Goal: Transaction & Acquisition: Purchase product/service

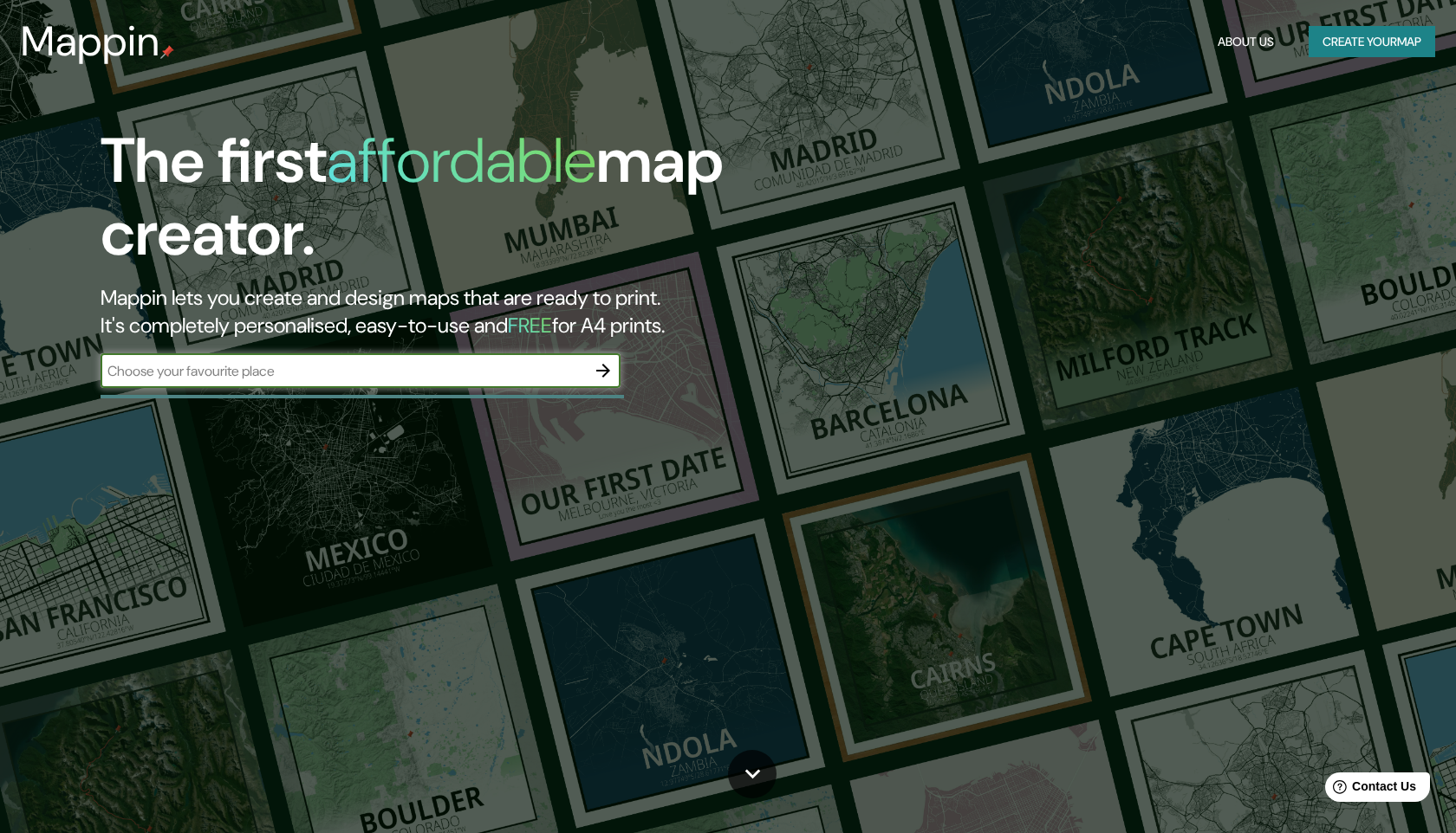
click at [492, 382] on div "​" at bounding box center [360, 371] width 520 height 34
type input "apodaca nuevo león"
click at [603, 369] on icon "button" at bounding box center [603, 370] width 21 height 21
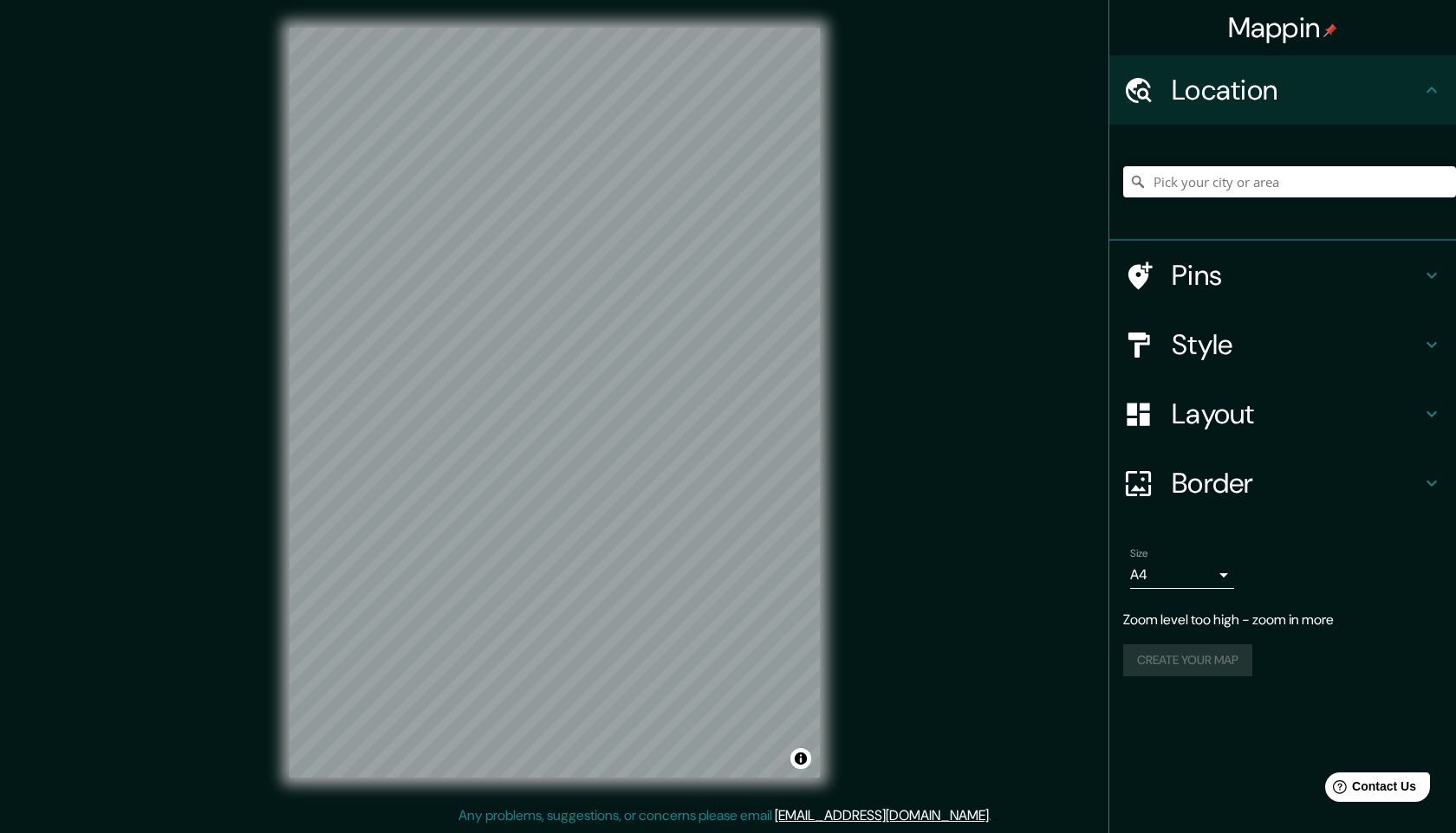
click at [1026, 402] on div "Mappin Location Pins Style Layout Border Choose a border. Hint : you can make l…" at bounding box center [728, 416] width 1456 height 833
click at [1275, 172] on input "Pick your city or area" at bounding box center [1289, 181] width 333 height 32
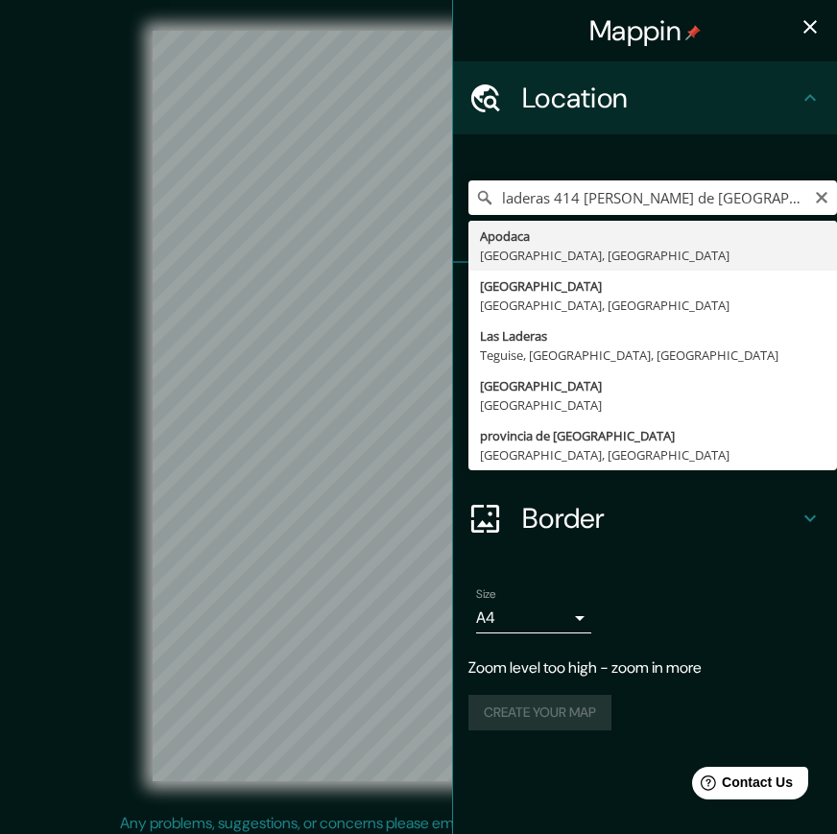
type input "Apodaca, [GEOGRAPHIC_DATA], [GEOGRAPHIC_DATA]"
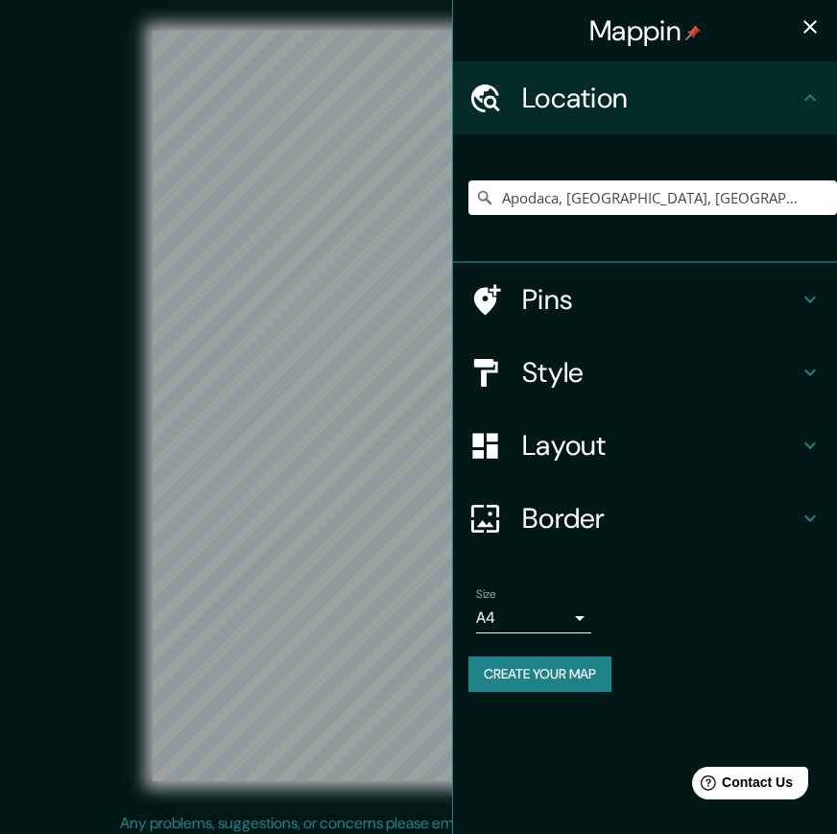
click at [673, 332] on div "Mappin Location [GEOGRAPHIC_DATA], [GEOGRAPHIC_DATA], [GEOGRAPHIC_DATA] Pins St…" at bounding box center [418, 421] width 837 height 843
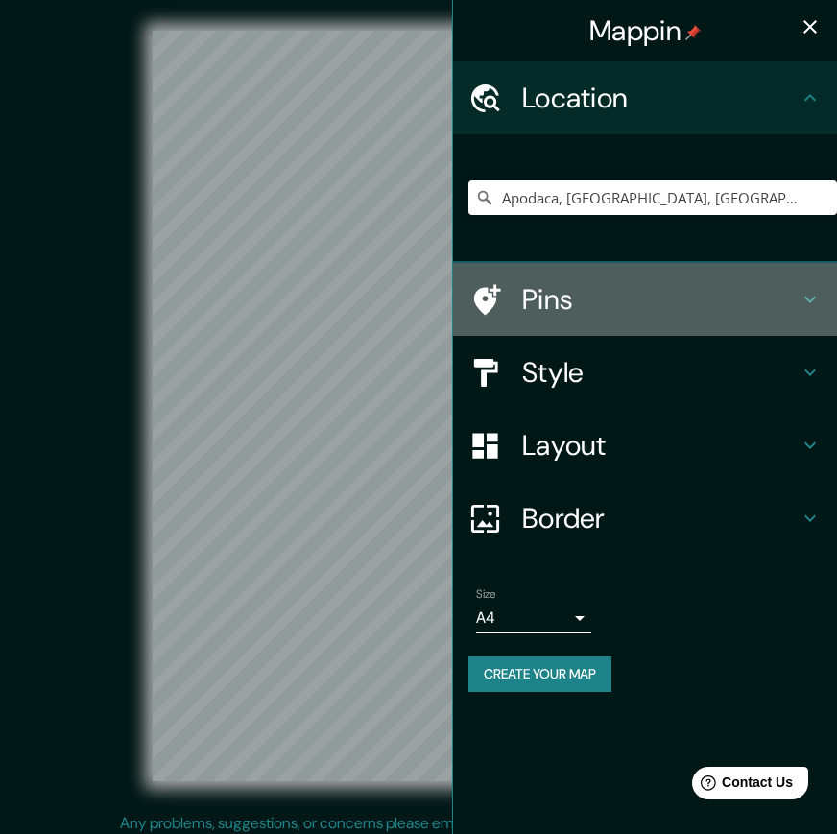
drag, startPoint x: 455, startPoint y: 333, endPoint x: 493, endPoint y: 333, distance: 38.4
click at [493, 333] on div "Pins" at bounding box center [645, 299] width 384 height 73
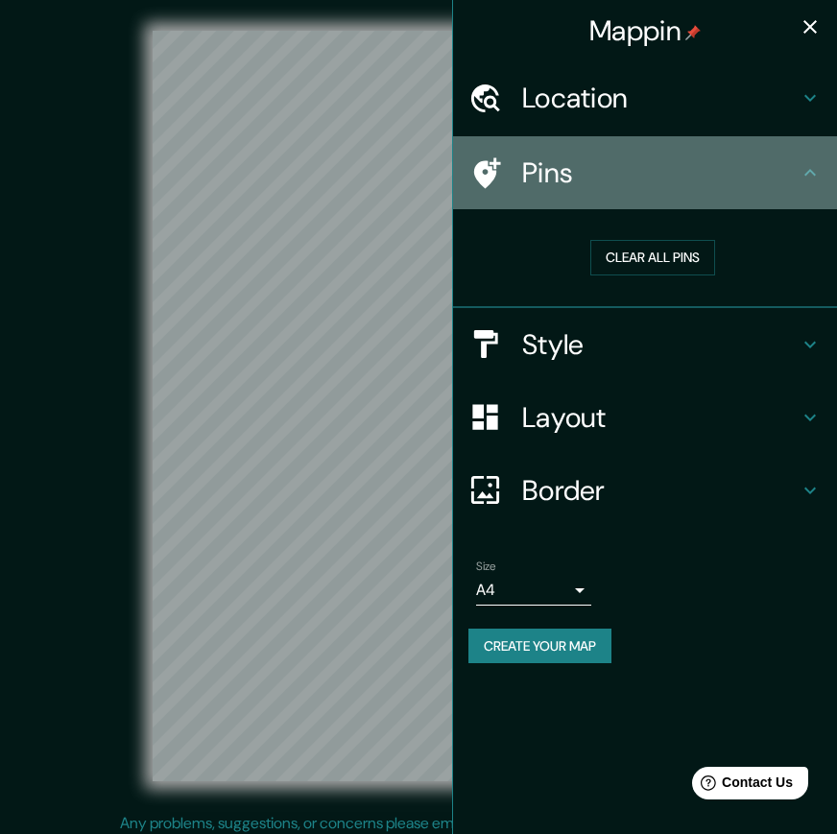
click at [810, 178] on icon at bounding box center [810, 172] width 23 height 23
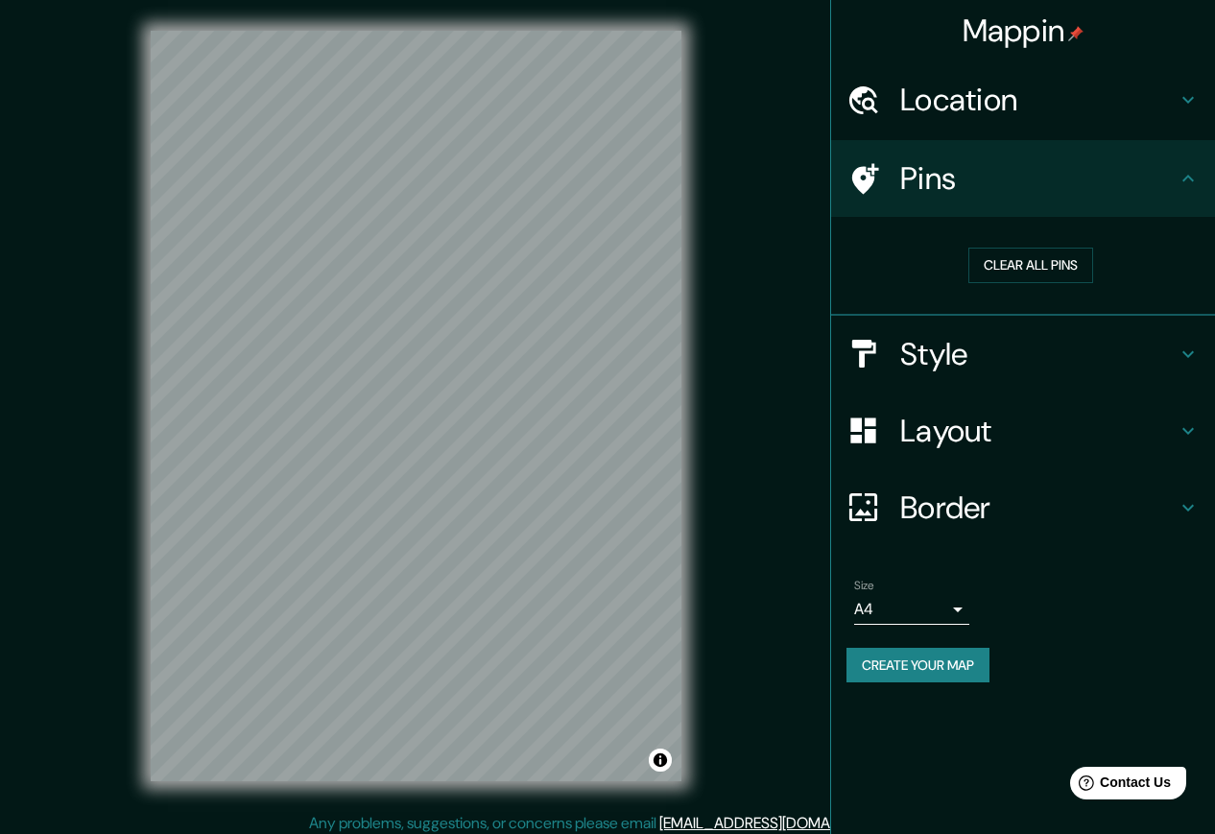
click at [928, 387] on div "Style" at bounding box center [1023, 354] width 384 height 77
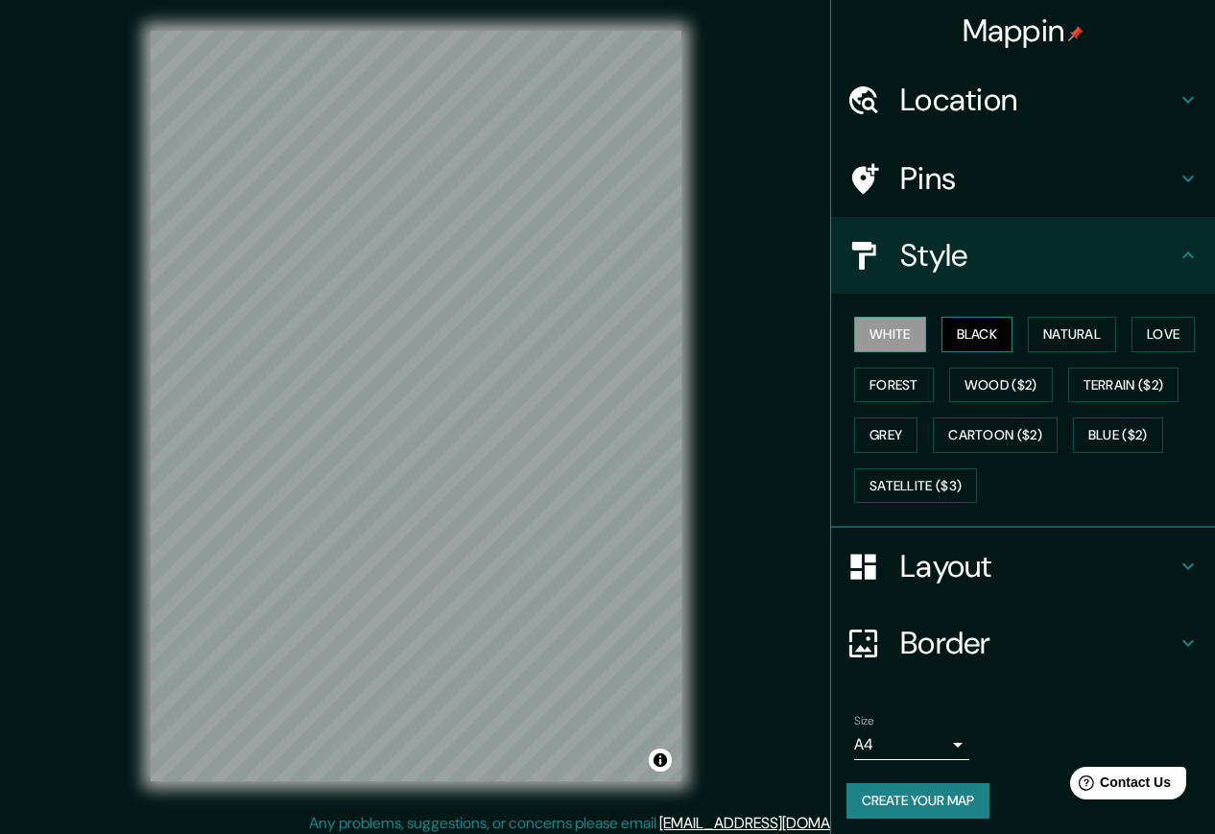
click at [989, 340] on button "Black" at bounding box center [978, 335] width 72 height 36
click at [1078, 324] on button "Natural" at bounding box center [1072, 335] width 88 height 36
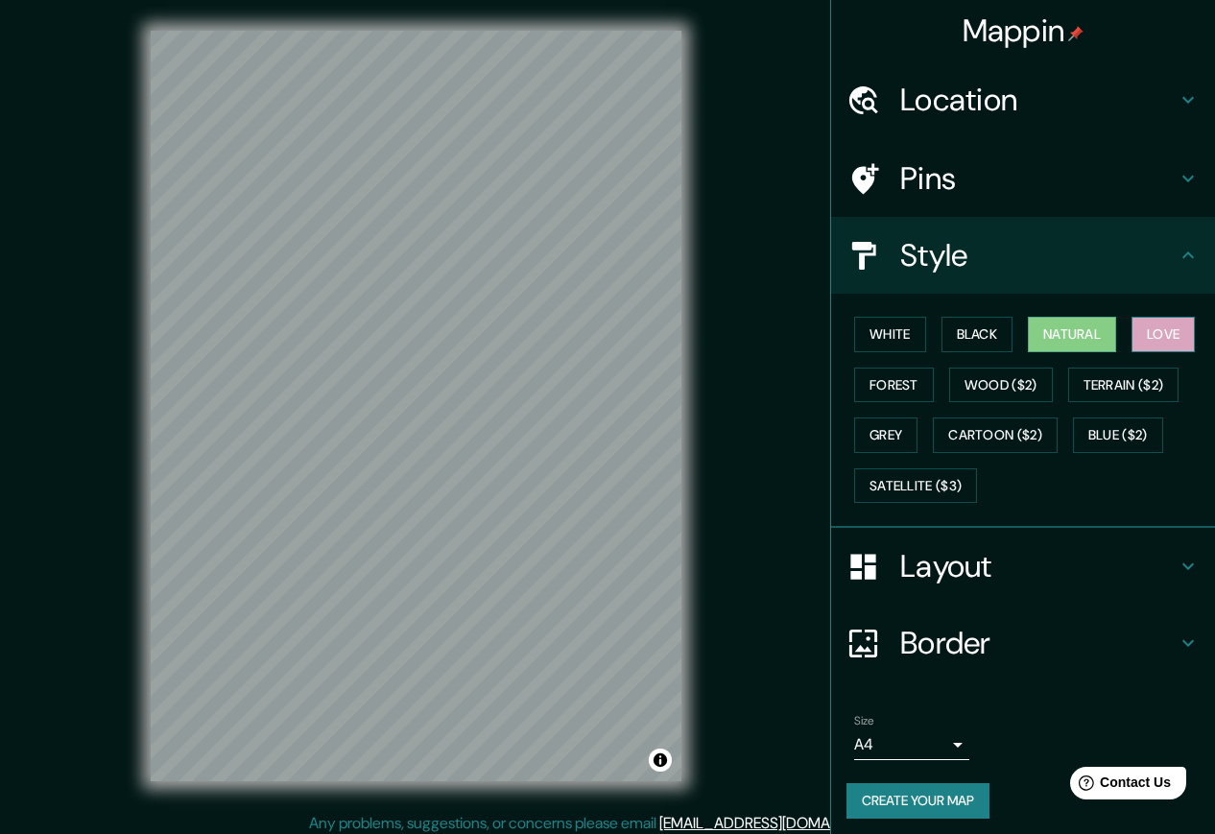
click at [1179, 333] on button "Love" at bounding box center [1163, 335] width 63 height 36
click at [1154, 384] on button "Terrain ($2)" at bounding box center [1123, 386] width 111 height 36
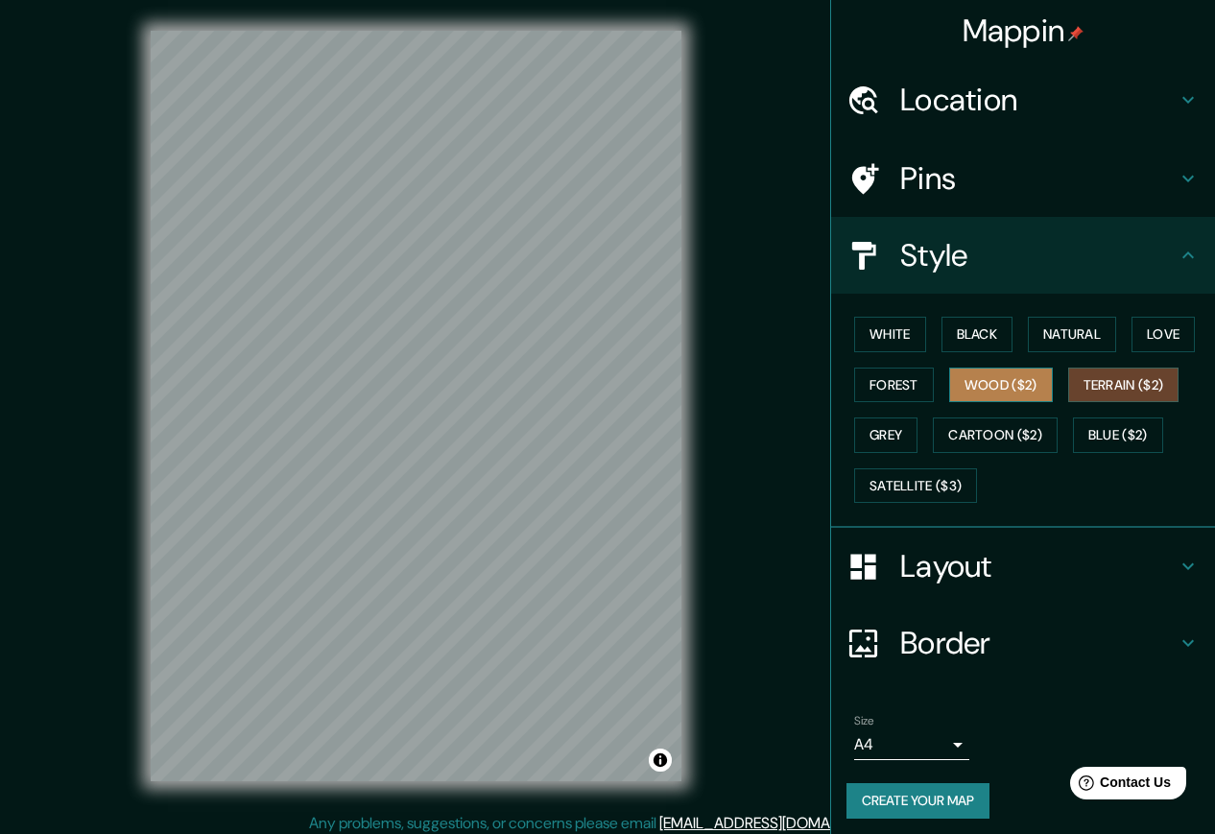
click at [995, 381] on button "Wood ($2)" at bounding box center [1001, 386] width 104 height 36
click at [900, 393] on button "Forest" at bounding box center [894, 386] width 80 height 36
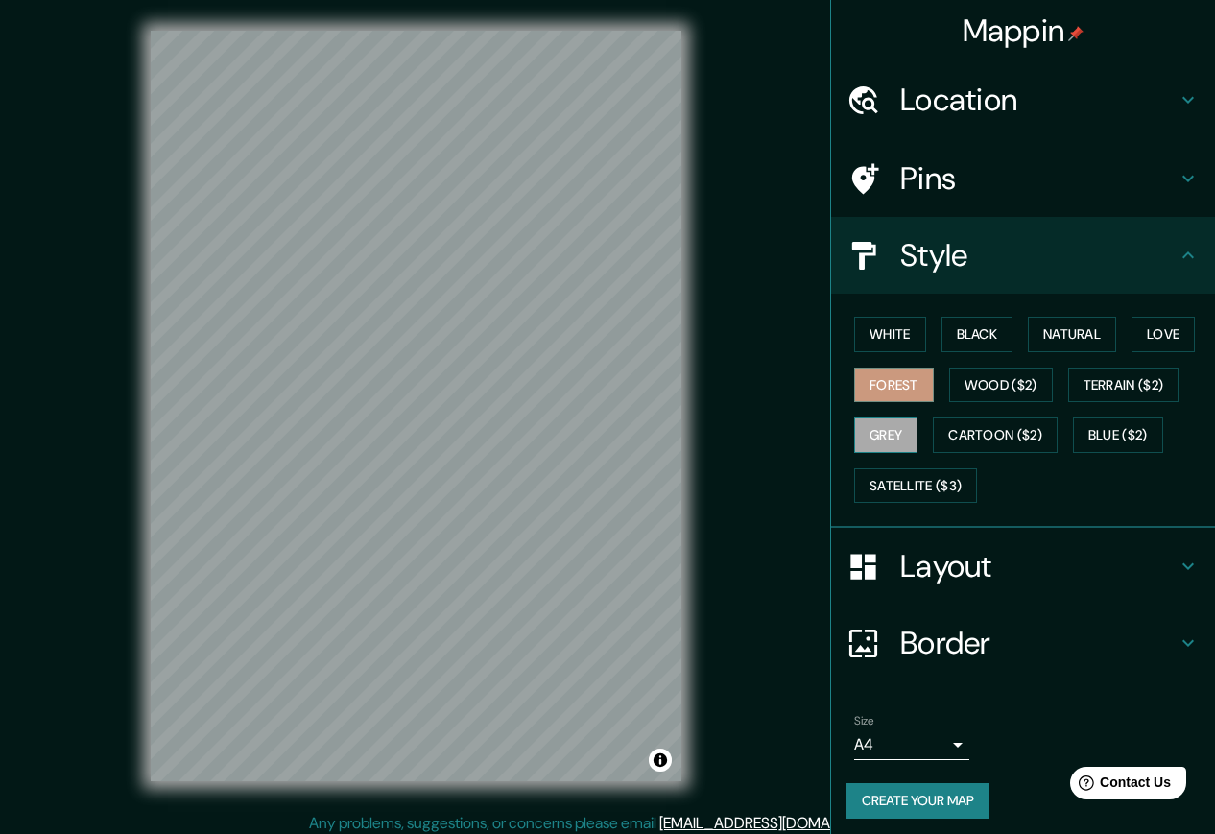
click at [895, 429] on button "Grey" at bounding box center [885, 436] width 63 height 36
click at [1020, 433] on button "Cartoon ($2)" at bounding box center [995, 436] width 125 height 36
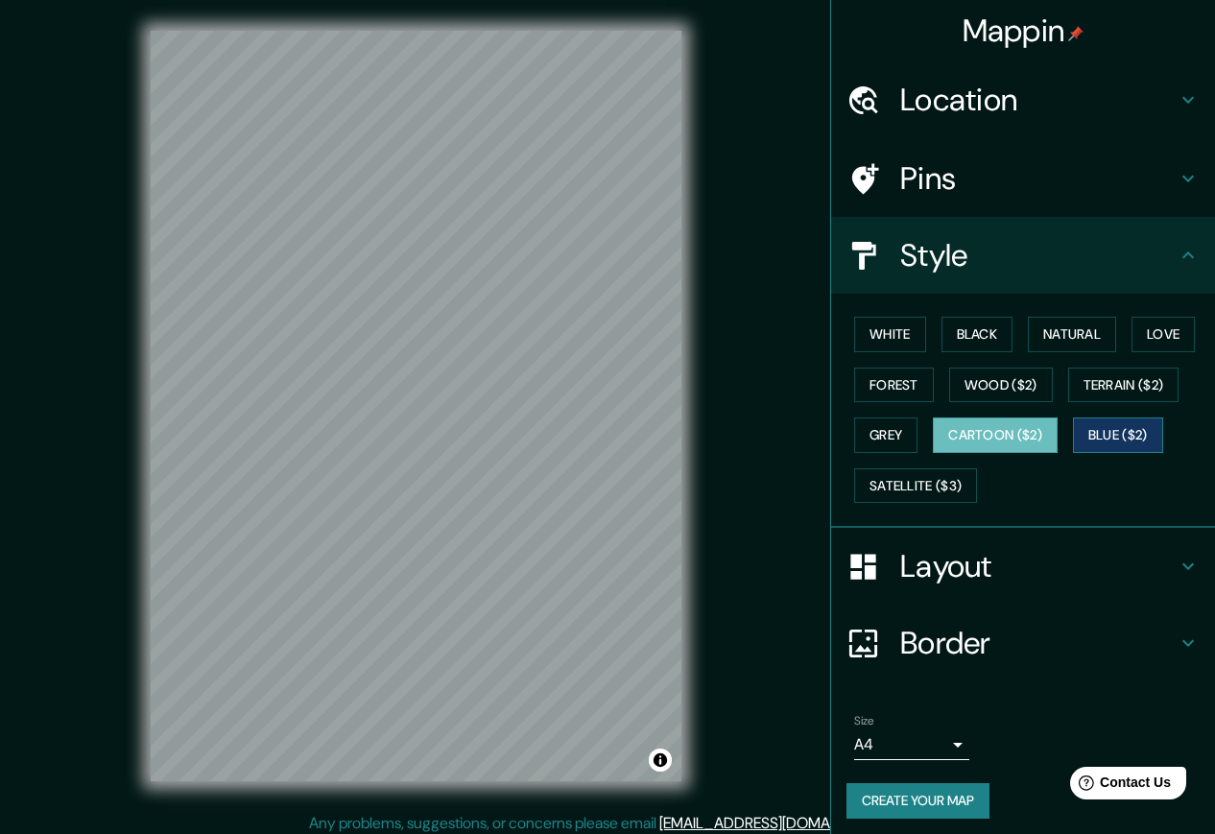
click at [1137, 443] on button "Blue ($2)" at bounding box center [1118, 436] width 90 height 36
click at [874, 489] on button "Satellite ($3)" at bounding box center [915, 486] width 123 height 36
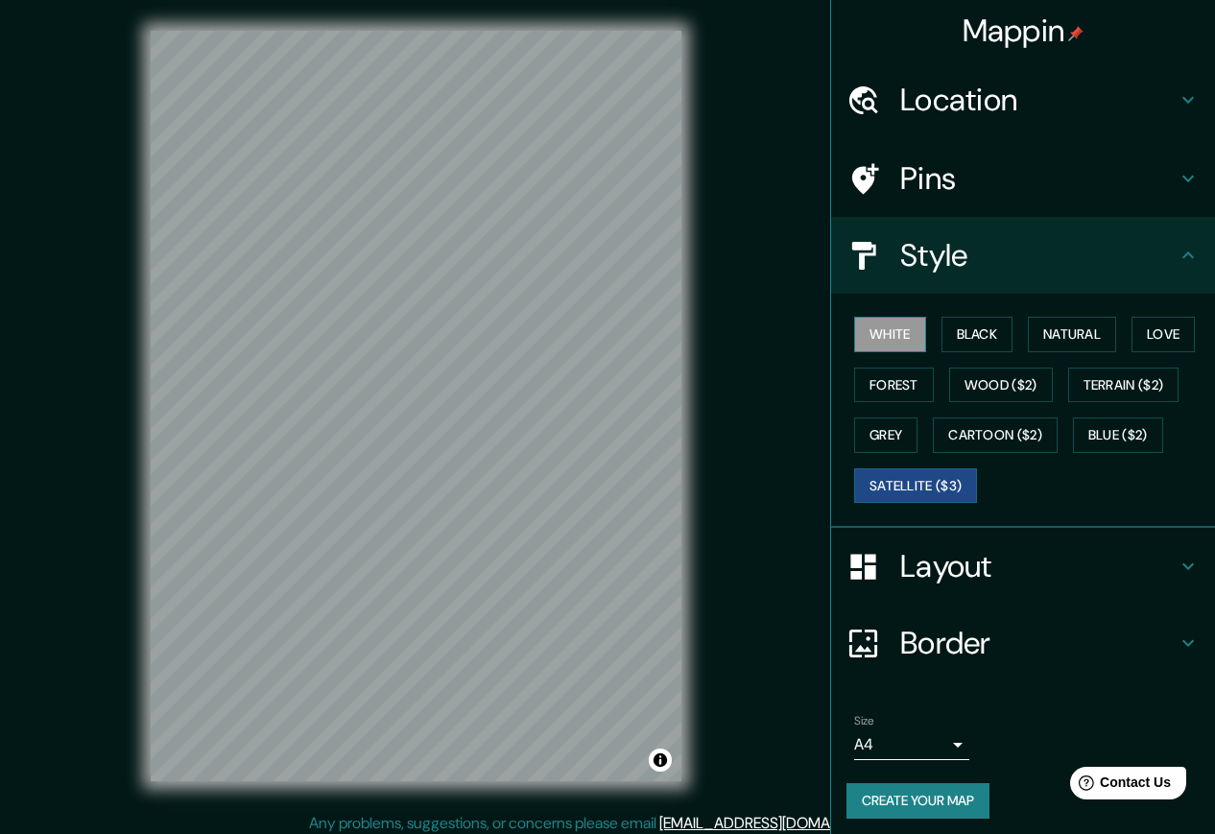
click at [898, 334] on button "White" at bounding box center [890, 335] width 72 height 36
